Goal: Task Accomplishment & Management: Manage account settings

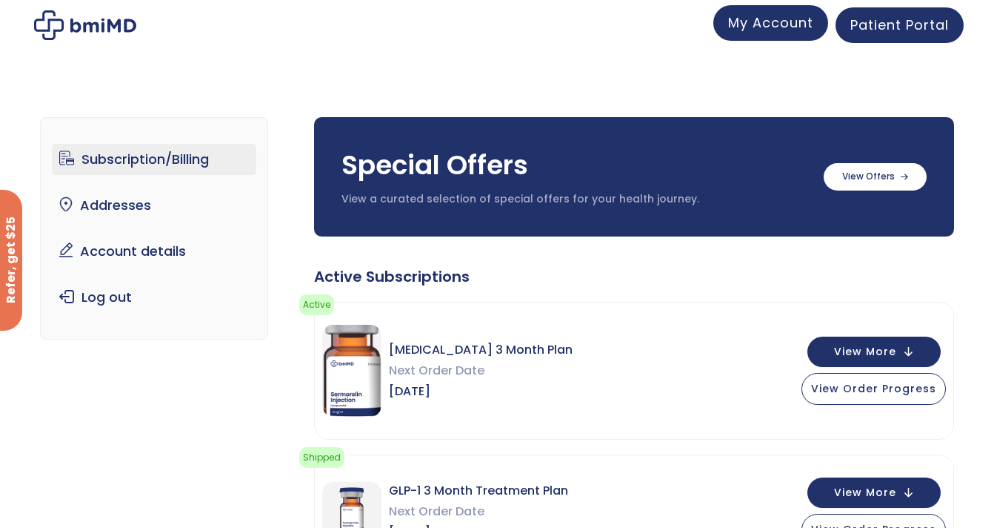
click at [779, 29] on span "My Account" at bounding box center [770, 22] width 85 height 19
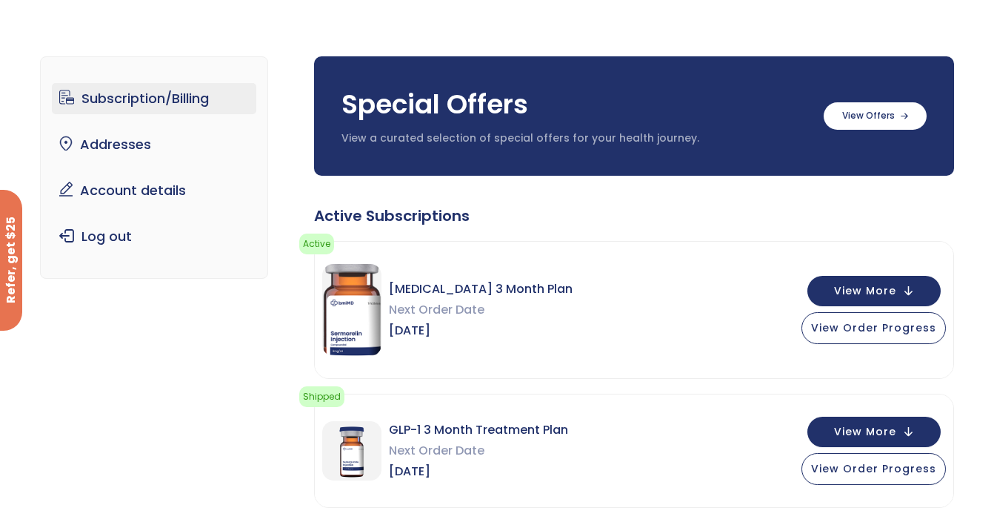
scroll to position [120, 0]
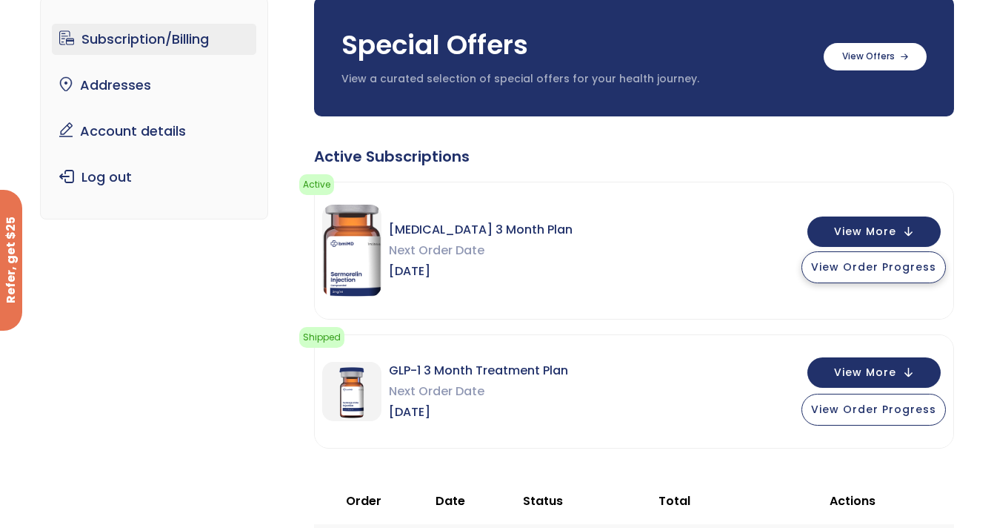
click at [848, 279] on button "View Order Progress" at bounding box center [874, 267] width 144 height 32
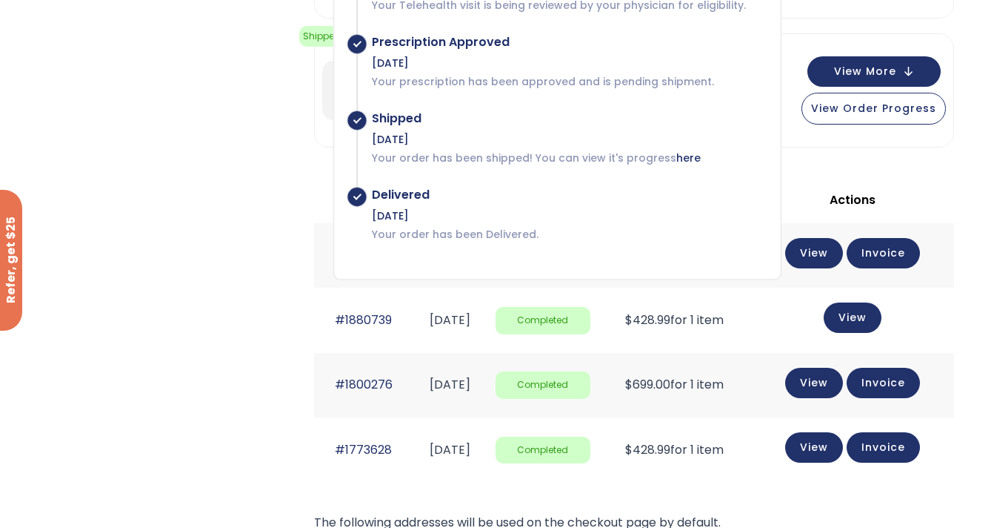
scroll to position [425, 0]
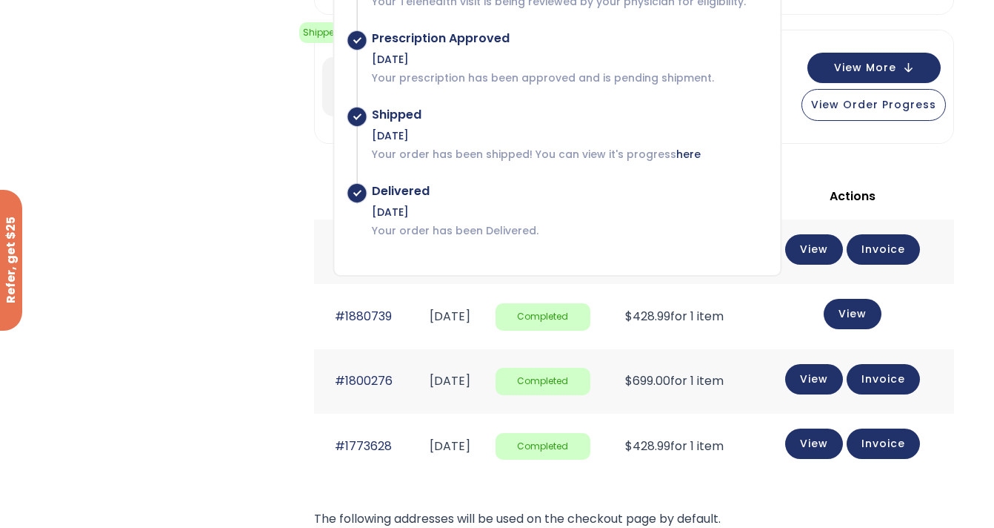
click at [825, 164] on div "Active Subscriptions Active Next Shipment: [DATE] You can view its progress her…" at bounding box center [634, 289] width 640 height 897
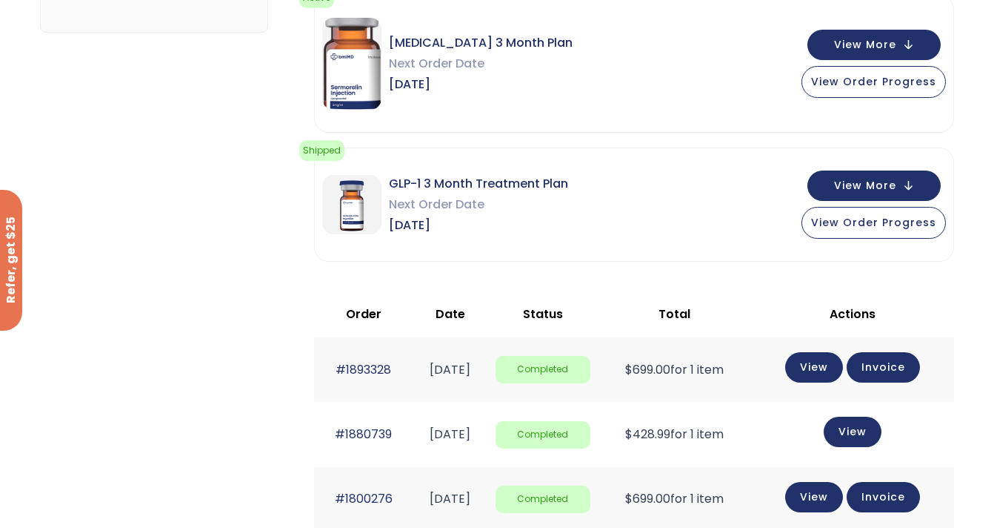
scroll to position [305, 0]
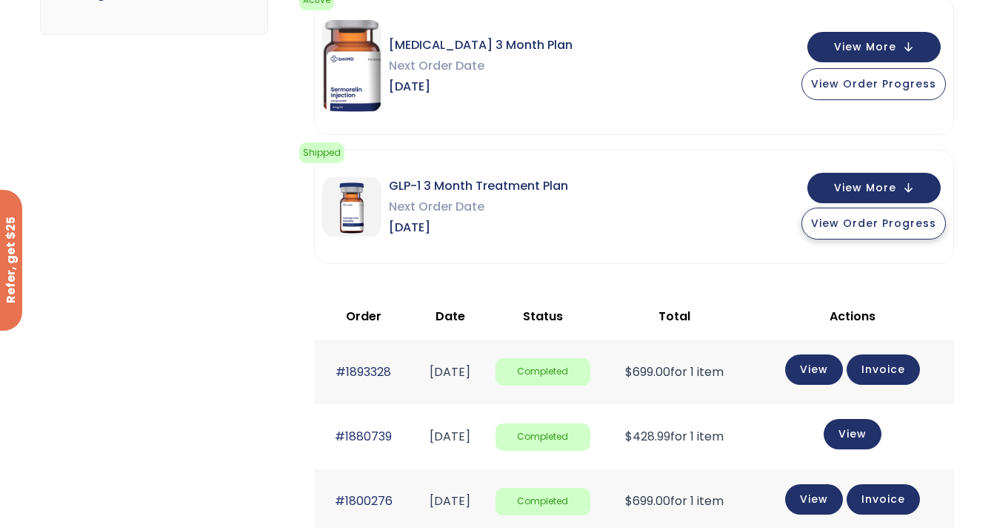
click at [825, 225] on span "View Order Progress" at bounding box center [873, 223] width 125 height 15
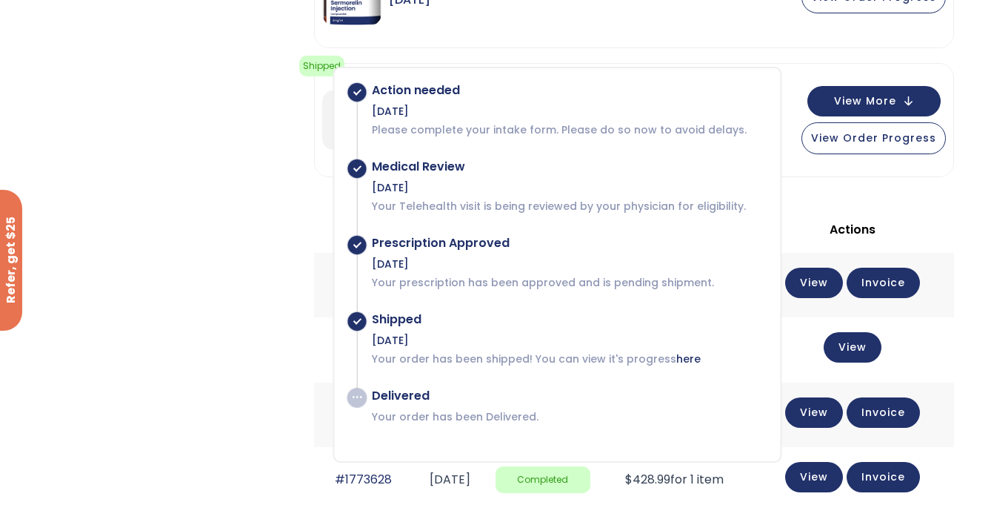
scroll to position [388, 0]
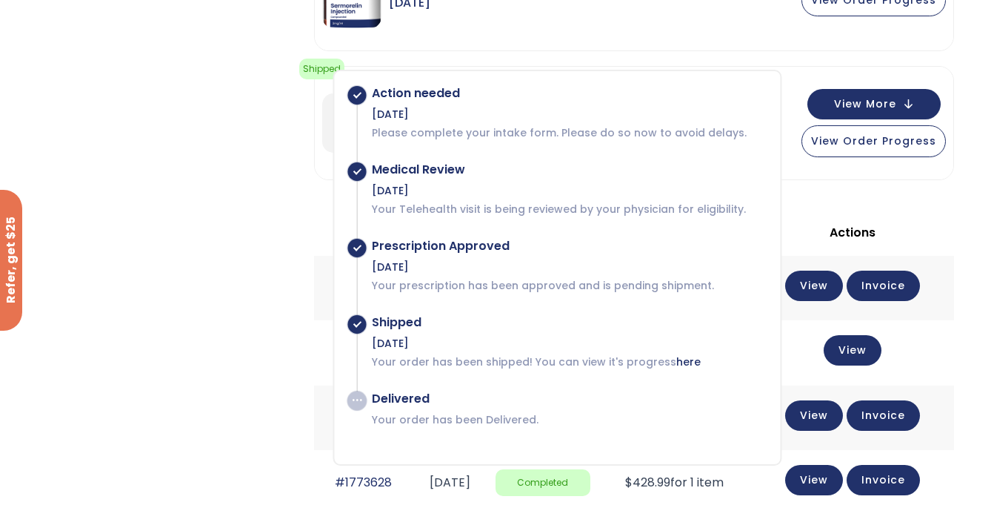
click at [240, 262] on div "Subscription/Billing bmiRewards Addresses Account details Submit a Review Log o…" at bounding box center [497, 257] width 915 height 1117
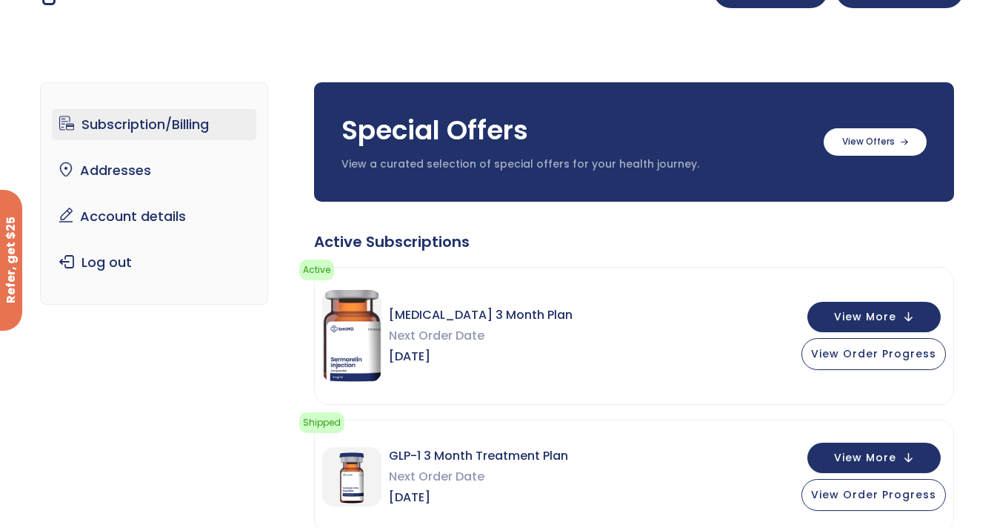
scroll to position [0, 0]
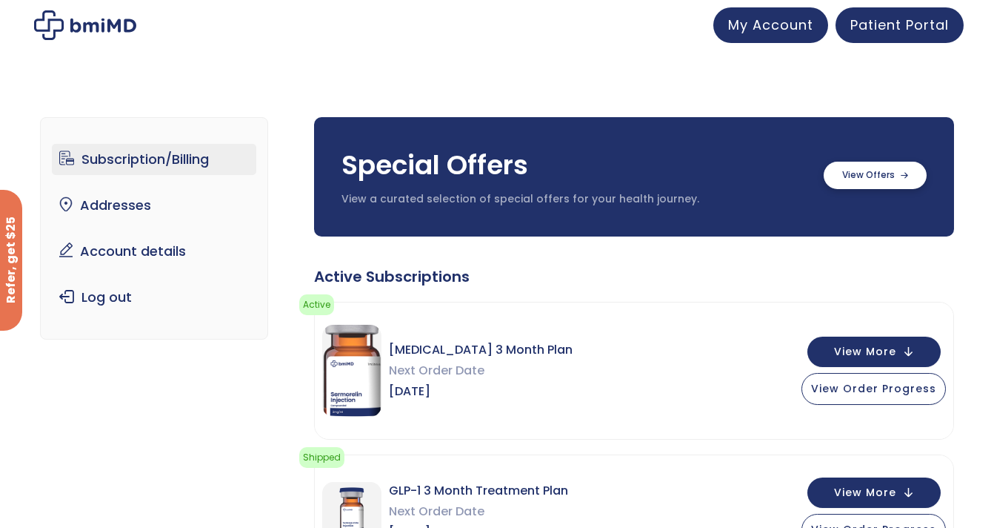
click at [855, 176] on label at bounding box center [875, 175] width 103 height 27
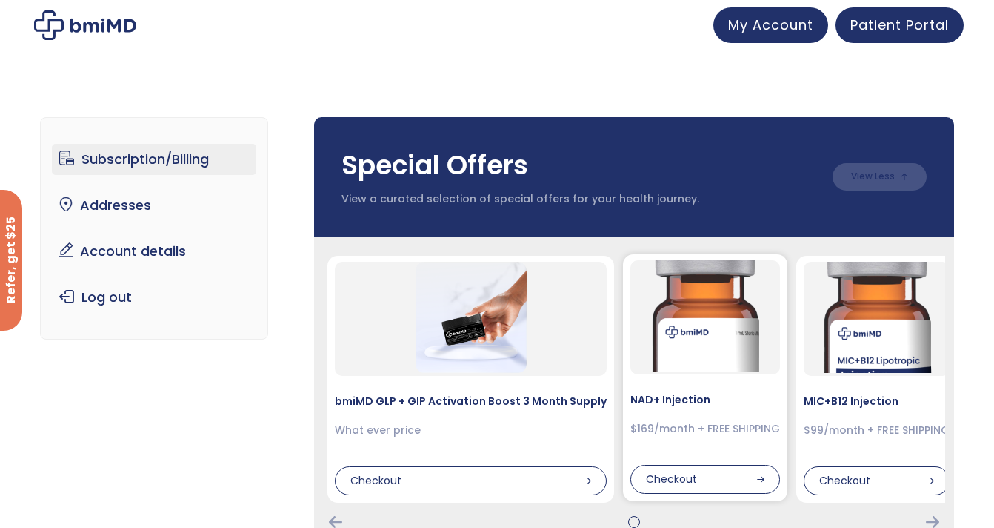
click at [685, 354] on img at bounding box center [705, 315] width 111 height 111
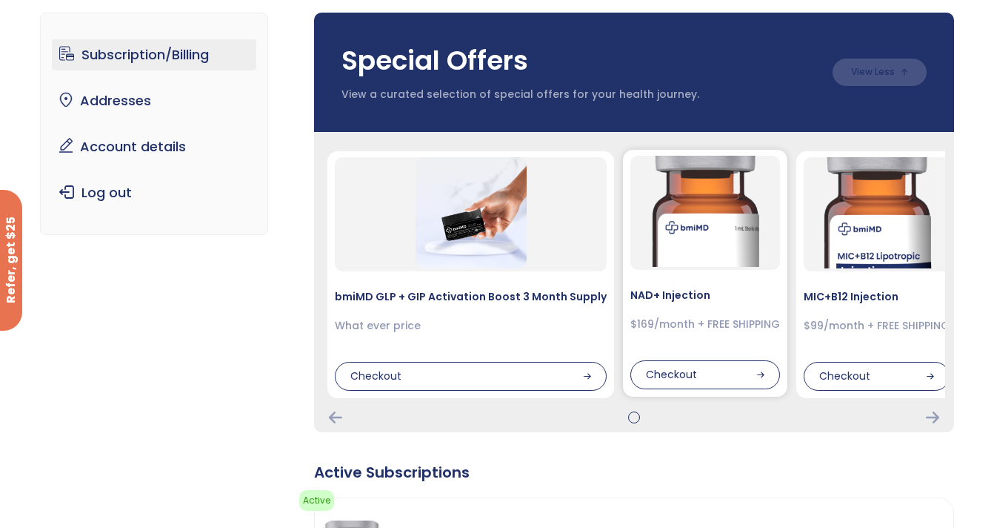
scroll to position [100, 0]
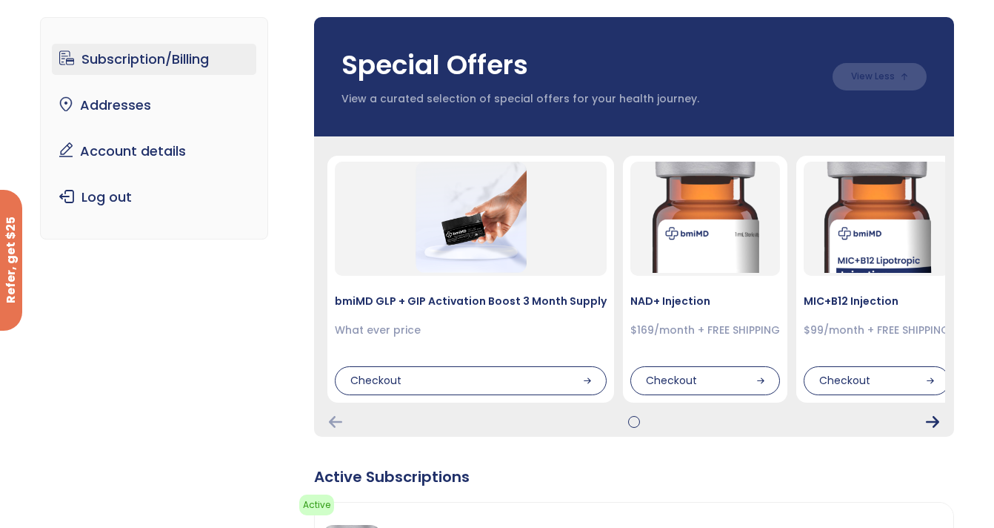
click at [931, 423] on icon "Next Card" at bounding box center [932, 422] width 13 height 12
